Goal: Task Accomplishment & Management: Manage account settings

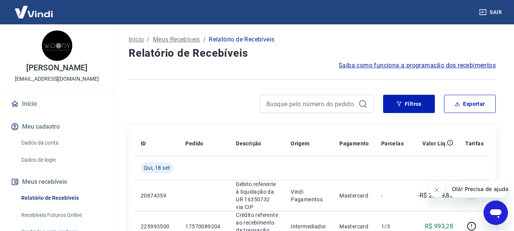
click at [40, 17] on img at bounding box center [33, 11] width 49 height 23
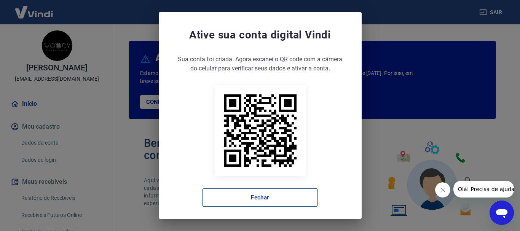
click at [277, 202] on button "Fechar" at bounding box center [260, 197] width 116 height 18
